Goal: Information Seeking & Learning: Learn about a topic

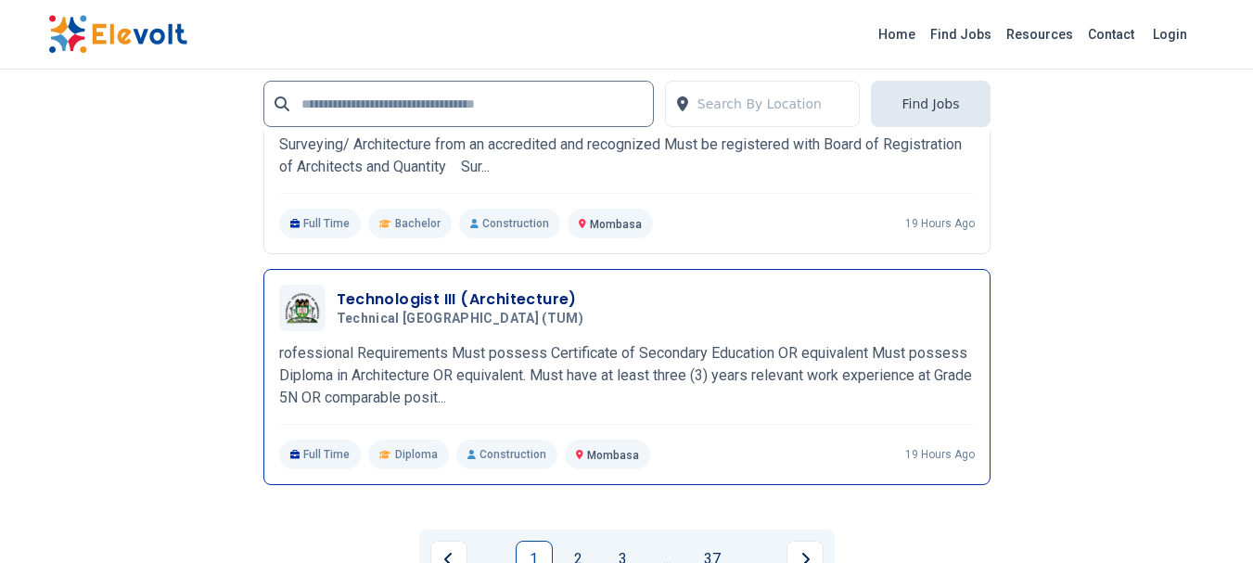
scroll to position [4537, 0]
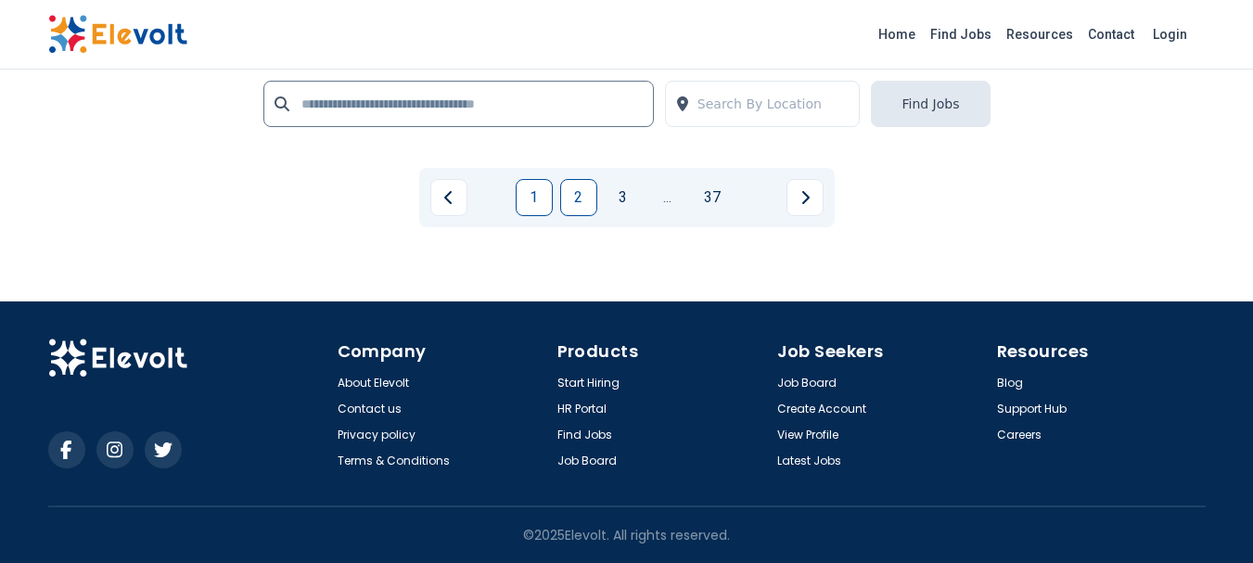
click at [583, 194] on link "2" at bounding box center [578, 197] width 37 height 37
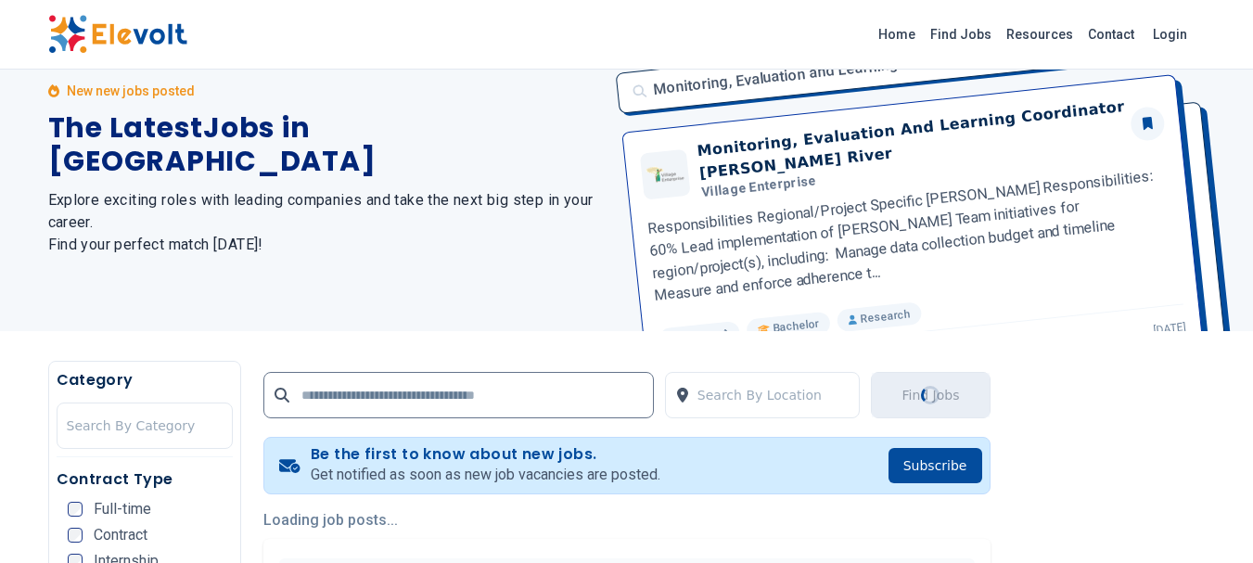
scroll to position [0, 0]
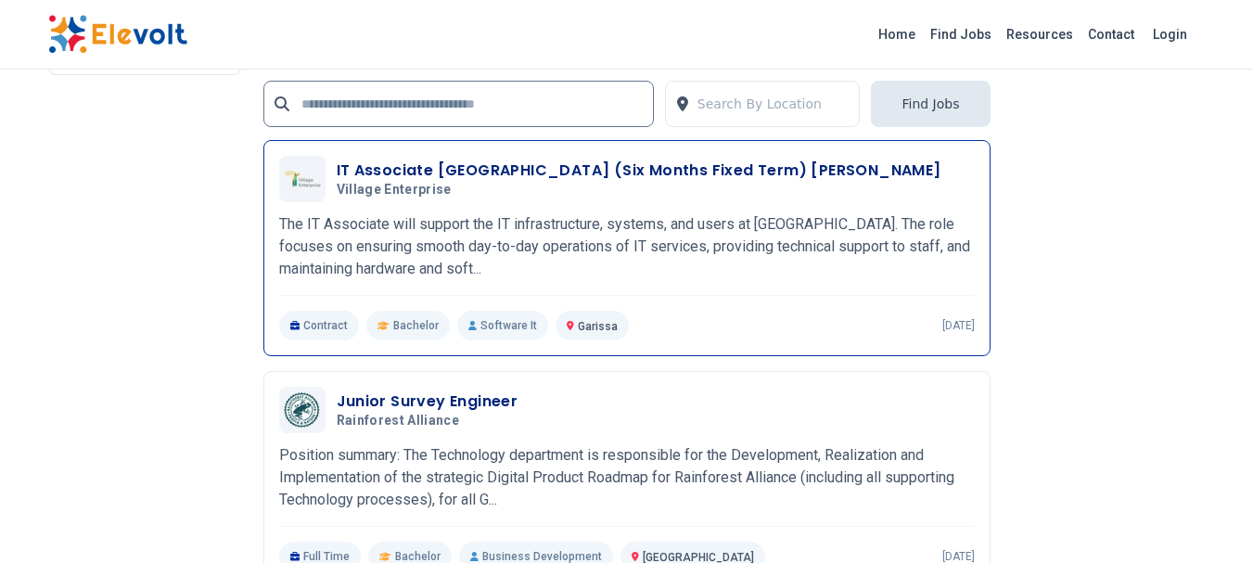
scroll to position [4508, 0]
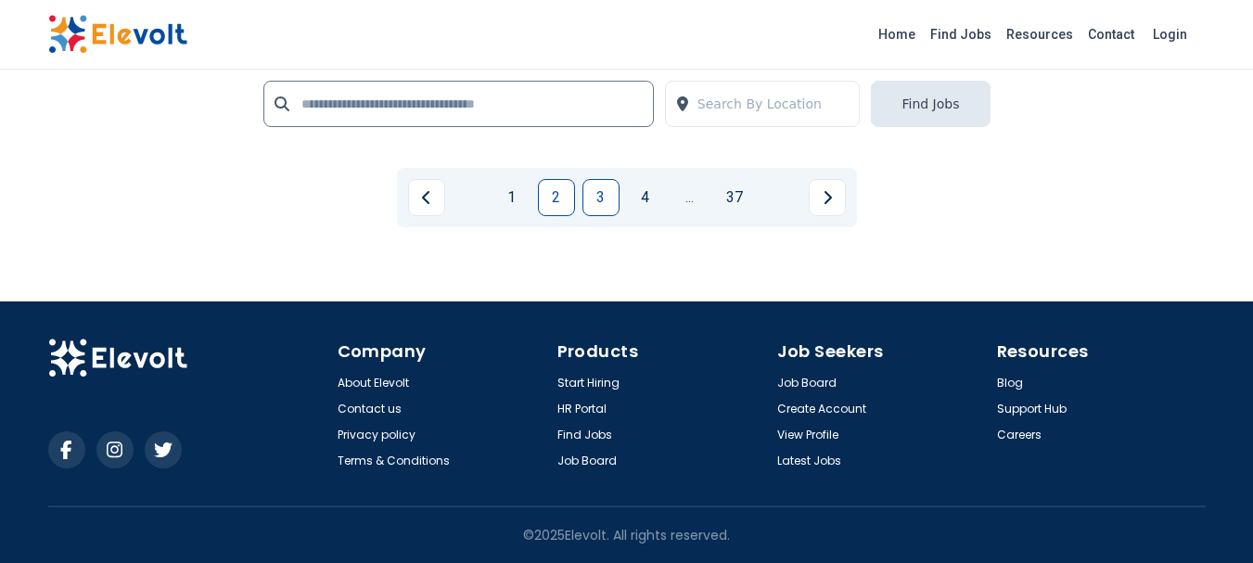
click at [598, 192] on link "3" at bounding box center [601, 197] width 37 height 37
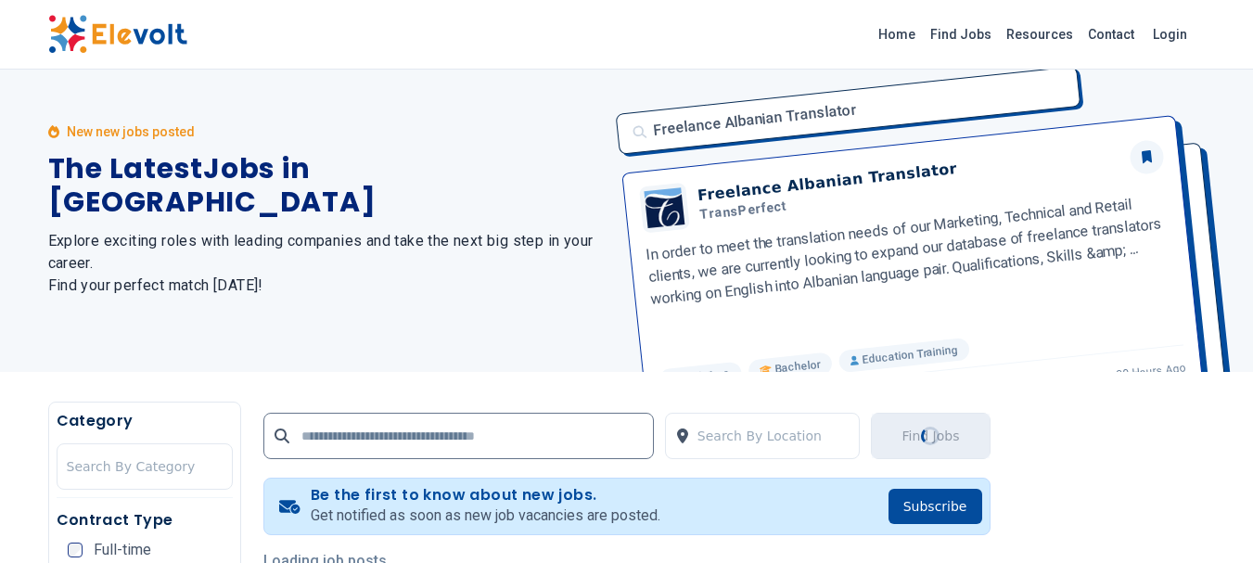
scroll to position [0, 0]
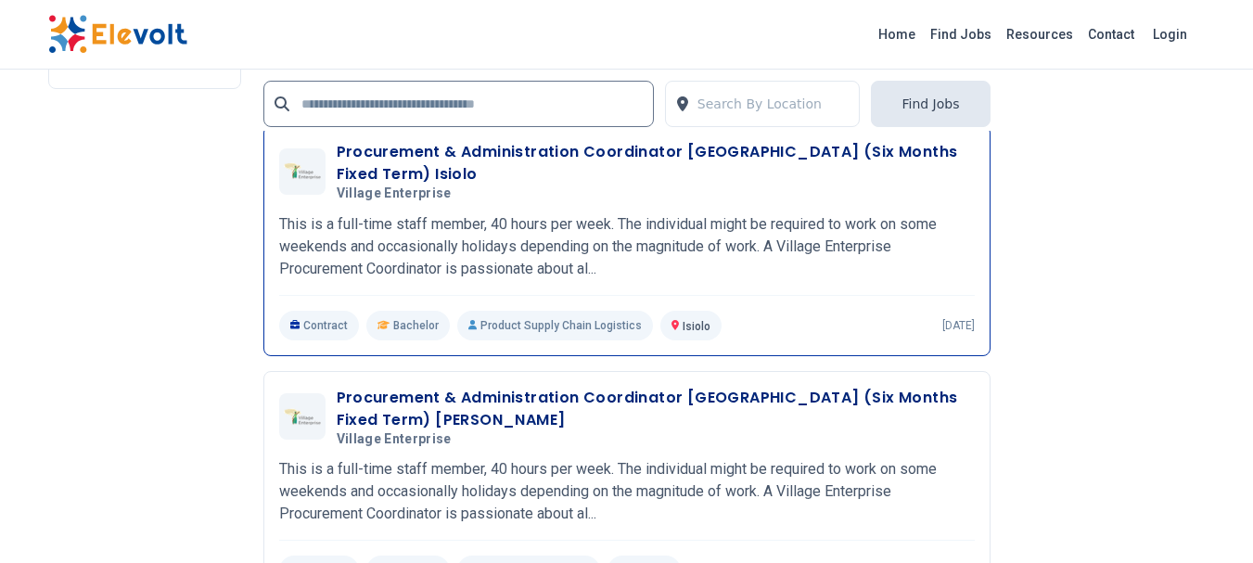
scroll to position [4523, 0]
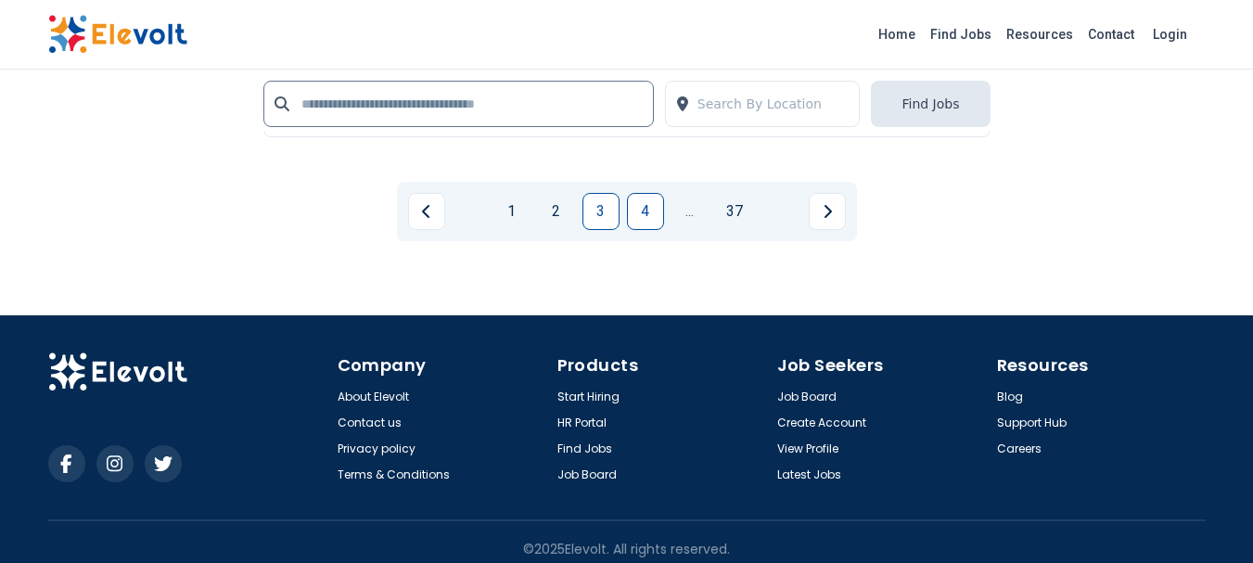
click at [636, 193] on link "4" at bounding box center [645, 211] width 37 height 37
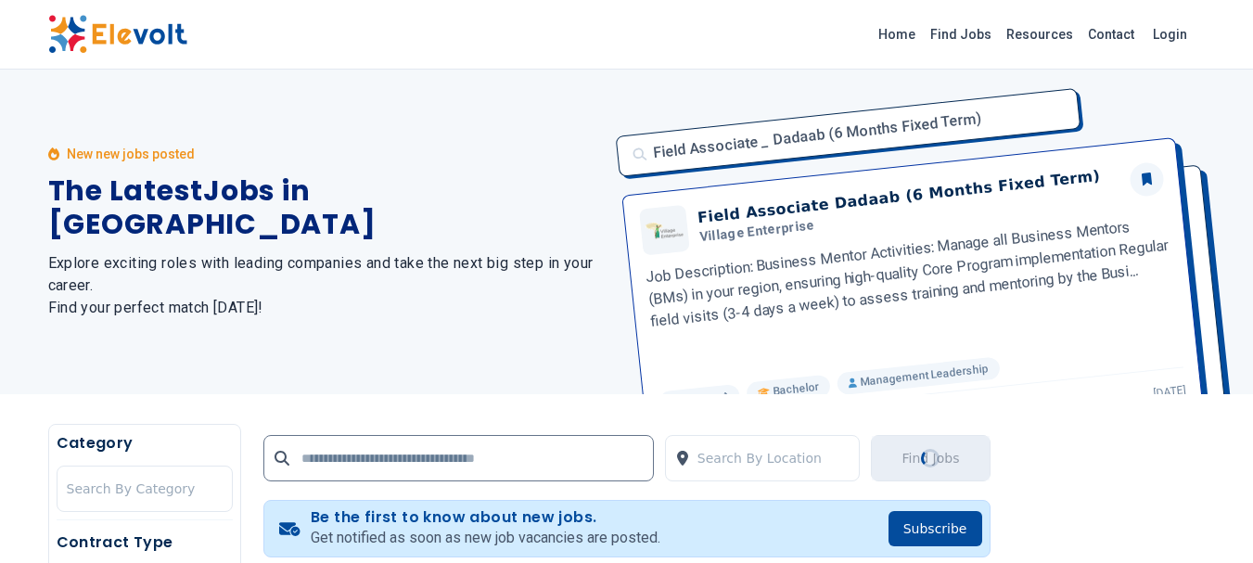
scroll to position [464, 0]
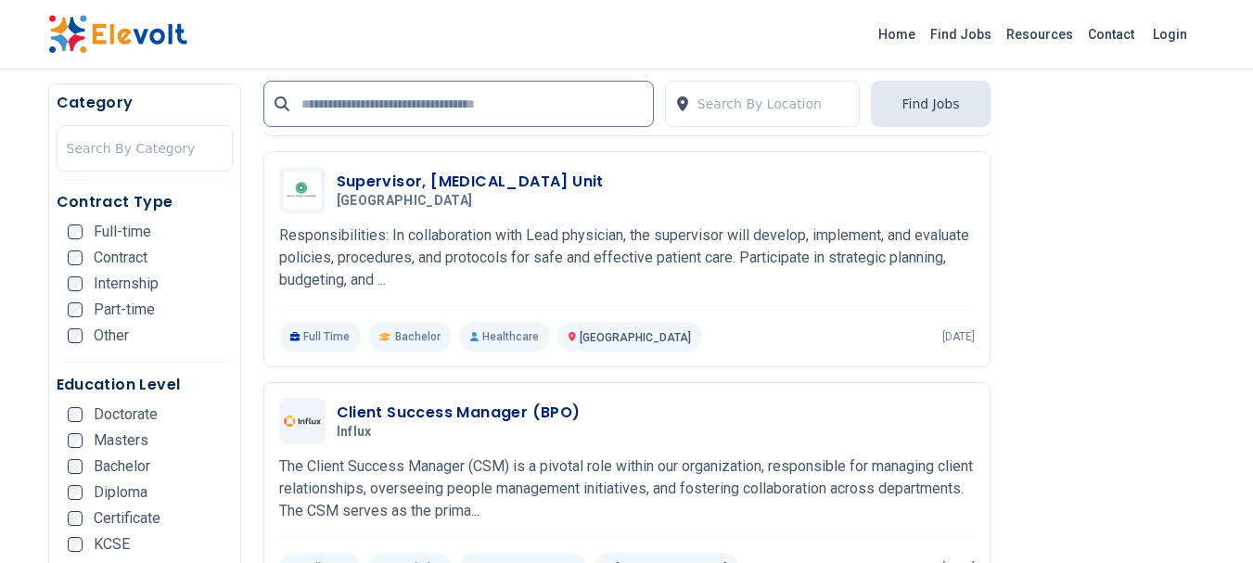
scroll to position [464, 0]
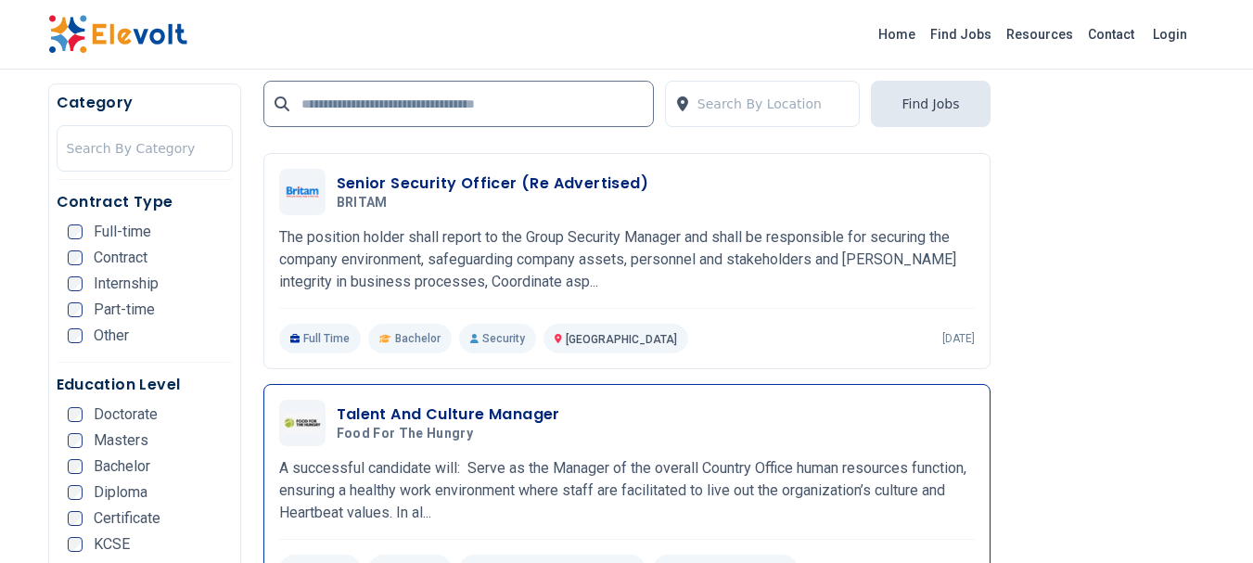
click at [466, 417] on h3 "Talent And Culture Manager" at bounding box center [449, 415] width 224 height 22
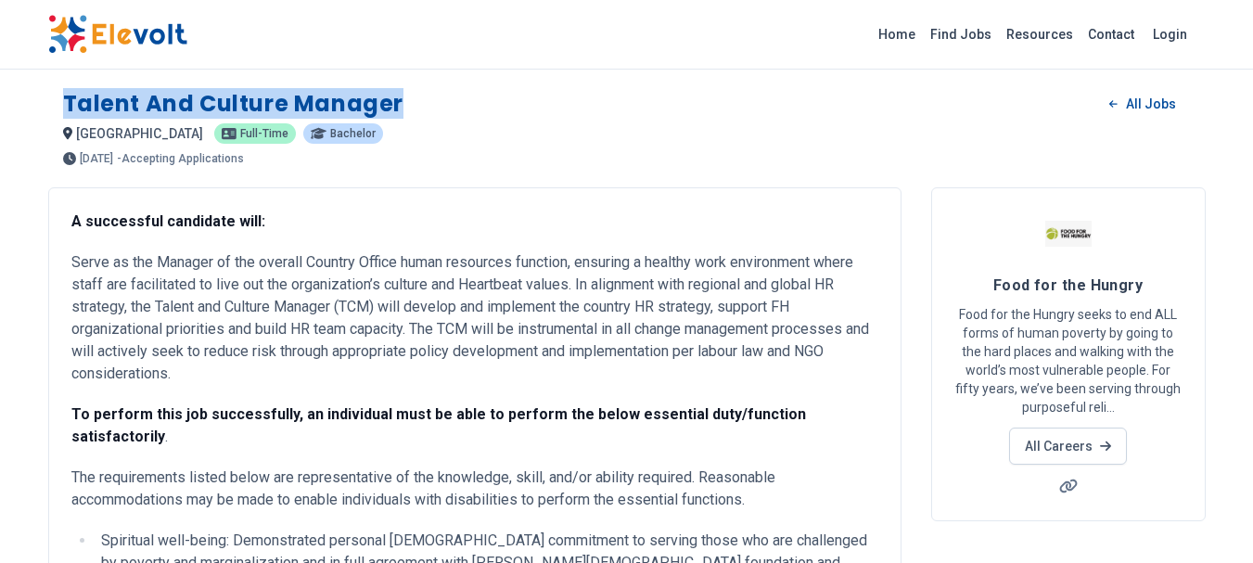
drag, startPoint x: 71, startPoint y: 102, endPoint x: 485, endPoint y: 105, distance: 414.7
click at [485, 105] on div "Talent and Culture Manager All Jobs" at bounding box center [627, 104] width 1128 height 30
copy h1 "Talent and Culture Manager"
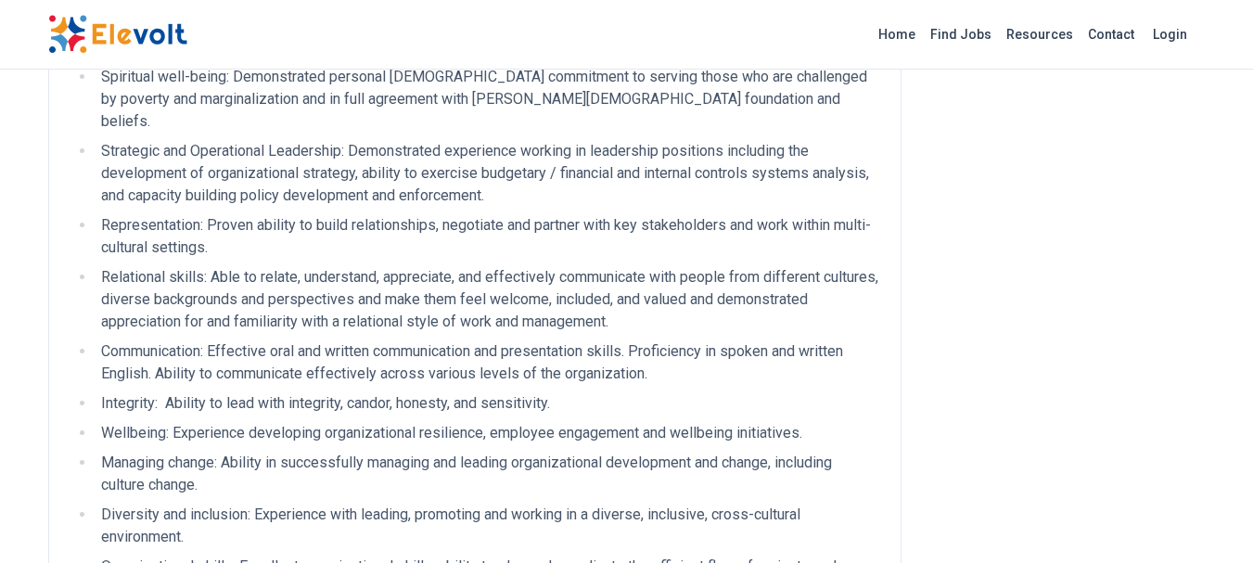
scroll to position [928, 0]
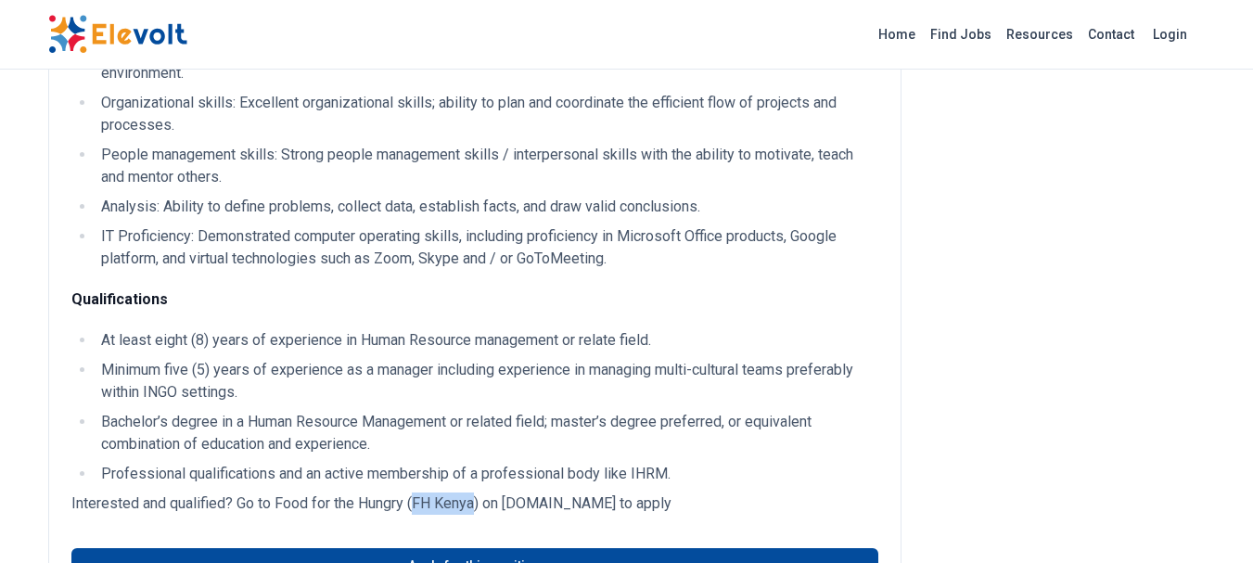
drag, startPoint x: 414, startPoint y: 456, endPoint x: 476, endPoint y: 456, distance: 62.2
click at [476, 493] on p "Interested and qualified? Go to Food for the Hungry (FH Kenya) on [DOMAIN_NAME]…" at bounding box center [474, 504] width 807 height 22
copy p "FH [GEOGRAPHIC_DATA]"
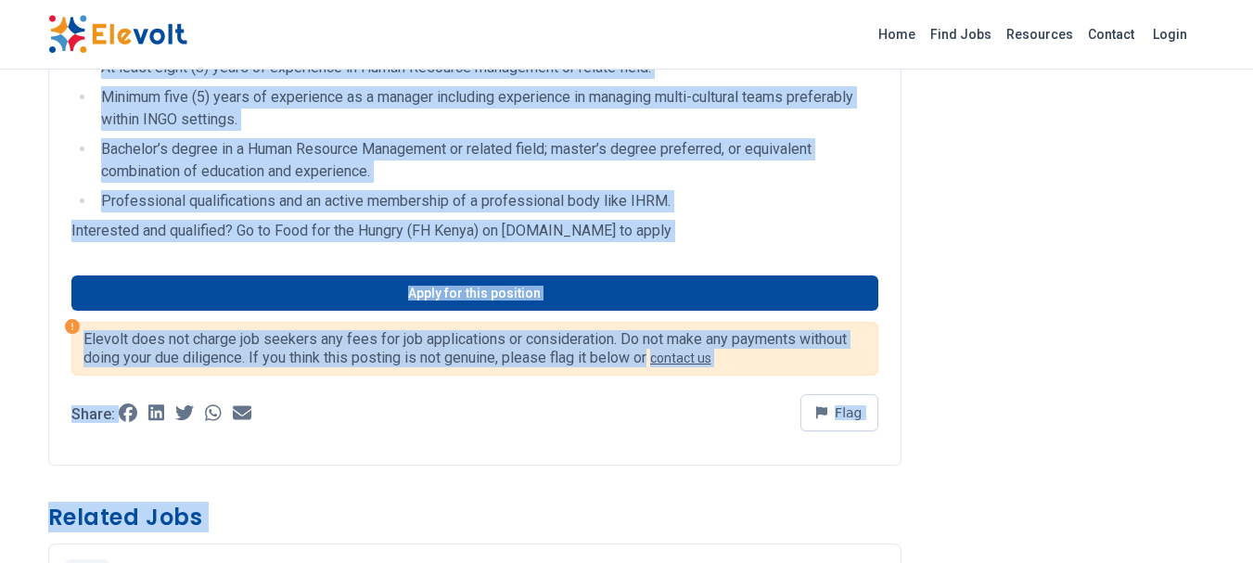
scroll to position [1215, 0]
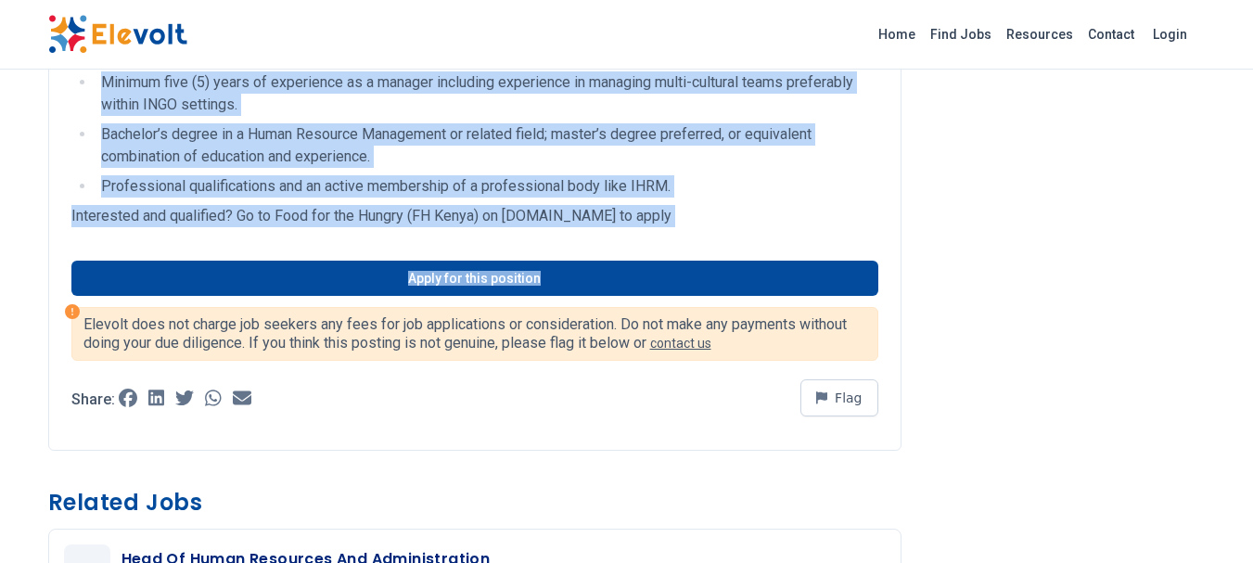
drag, startPoint x: 73, startPoint y: 222, endPoint x: 634, endPoint y: 168, distance: 562.9
click at [500, 175] on li "Professional qualifications and an active membership of a professional body lik…" at bounding box center [487, 186] width 783 height 22
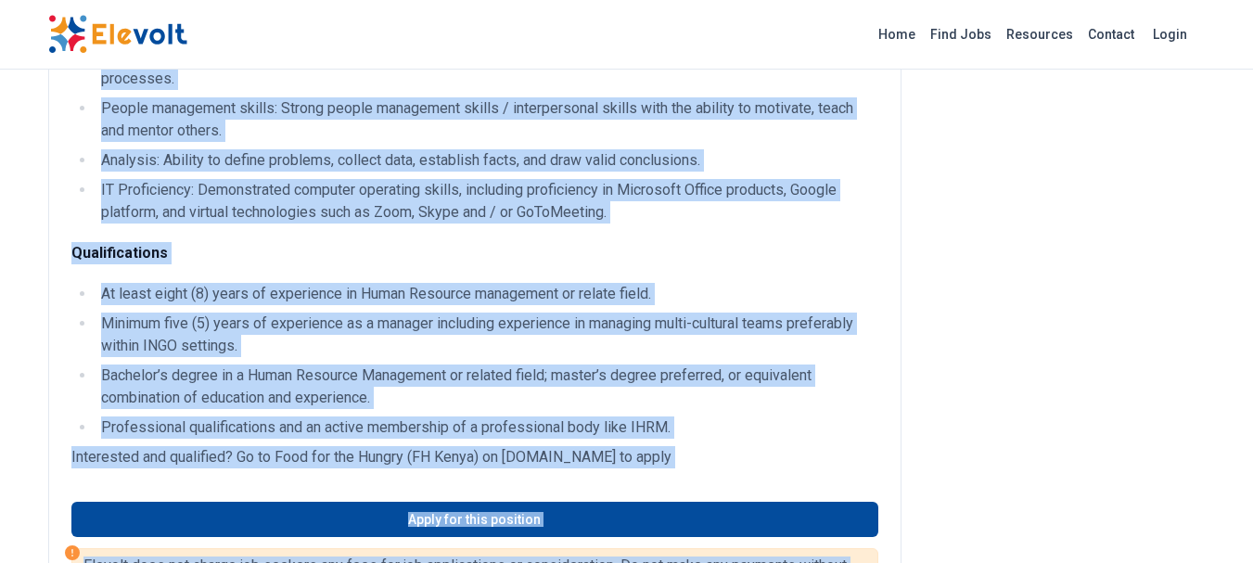
scroll to position [989, 0]
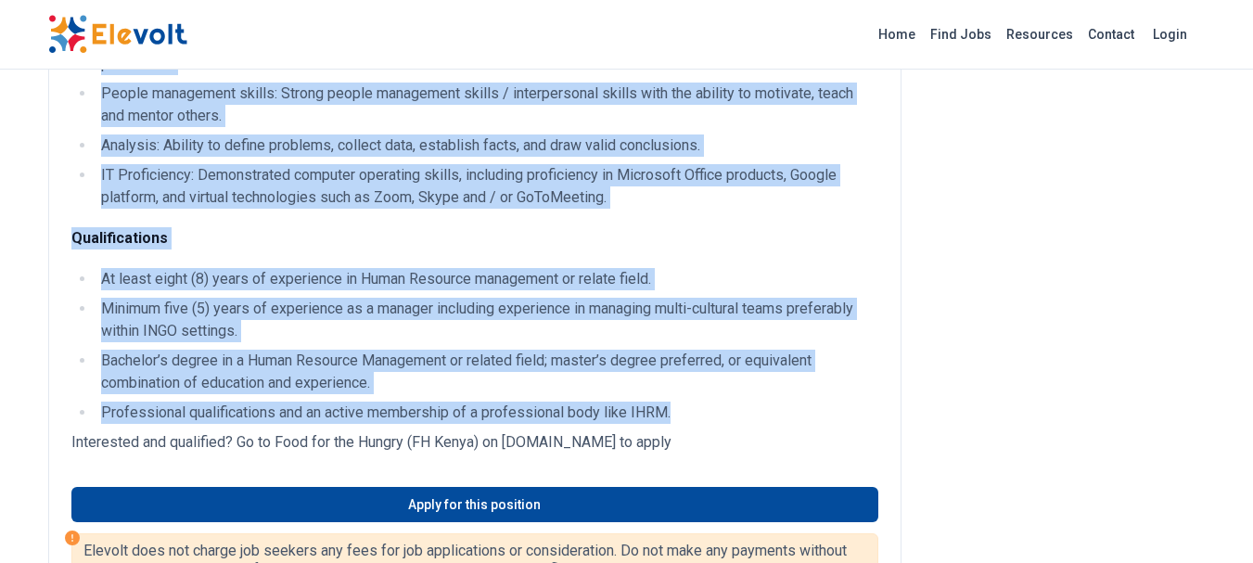
drag, startPoint x: 71, startPoint y: 213, endPoint x: 700, endPoint y: 365, distance: 646.9
copy div "L ipsumdolor sitametco adip: Elits do eiu Tempori ut lab etdolor Magnaal Enimad…"
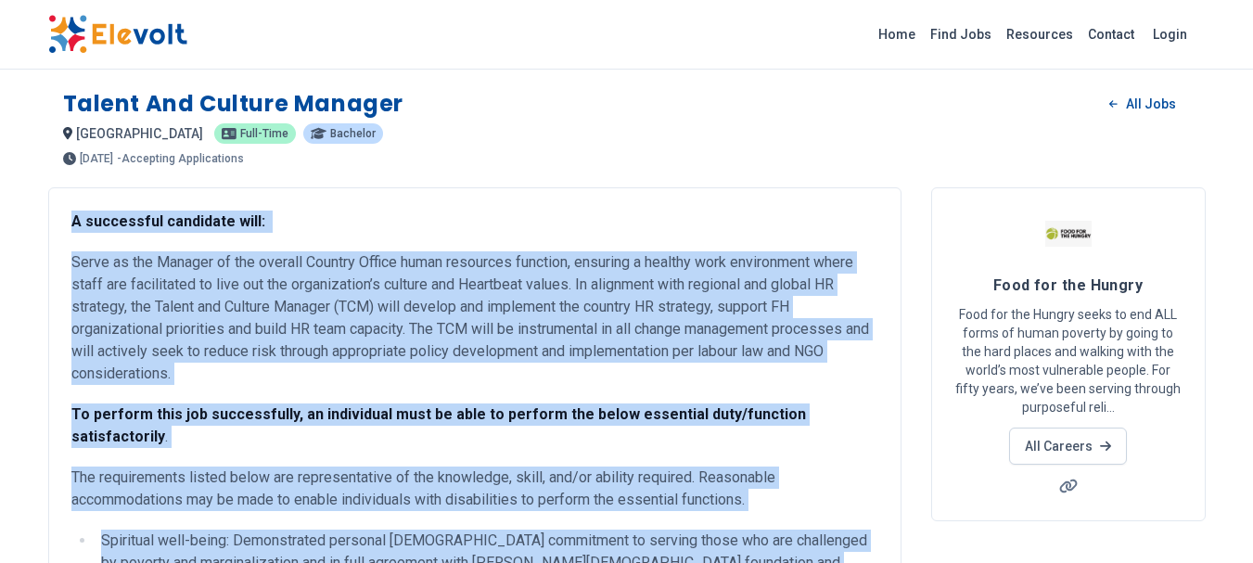
click at [422, 377] on p "Serve as the Manager of the overall Country Office human resources function, en…" at bounding box center [474, 318] width 807 height 134
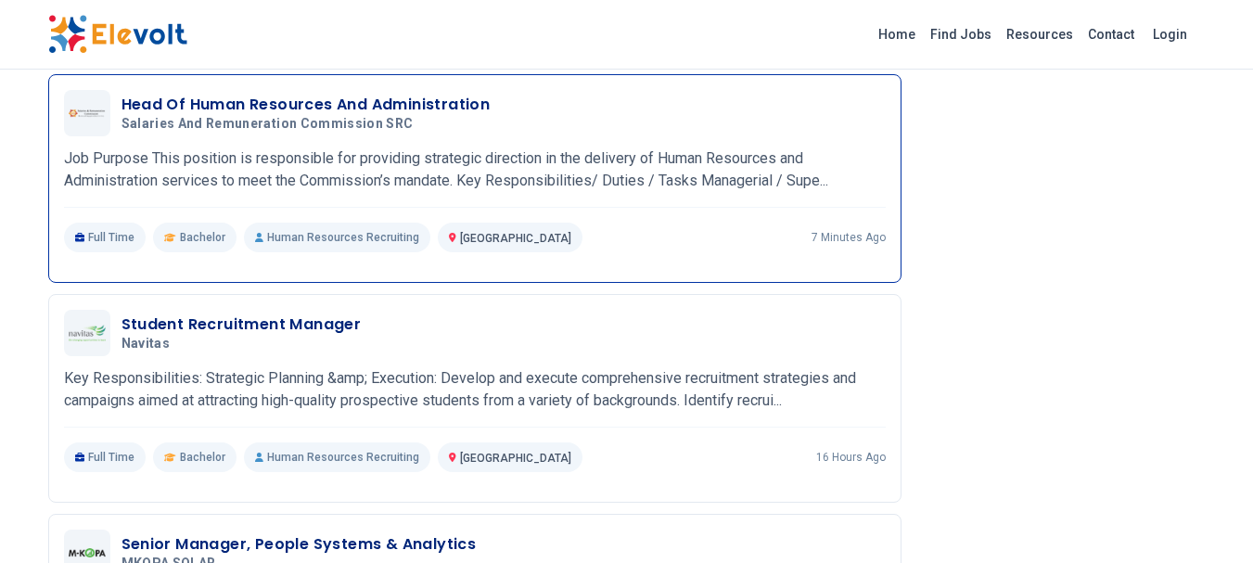
scroll to position [1607, 0]
